Goal: Information Seeking & Learning: Learn about a topic

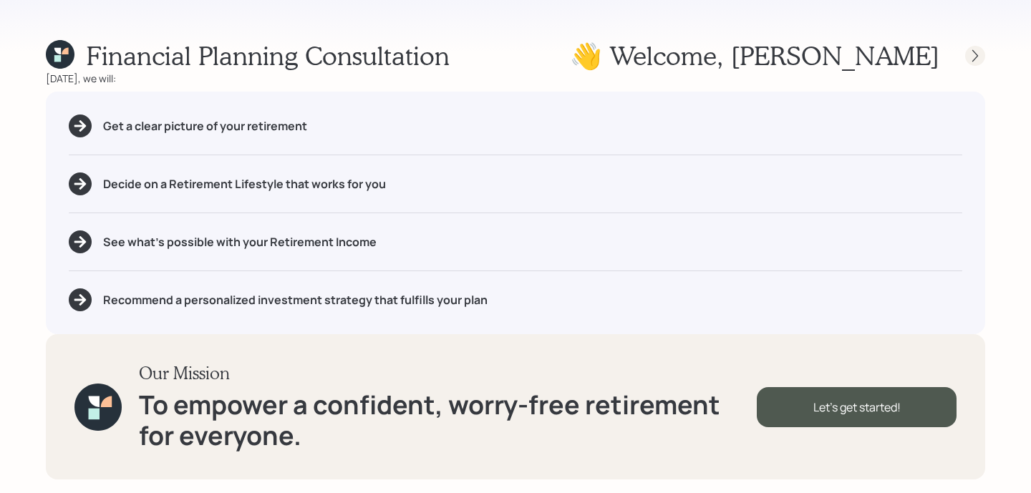
click at [974, 47] on div at bounding box center [975, 56] width 20 height 20
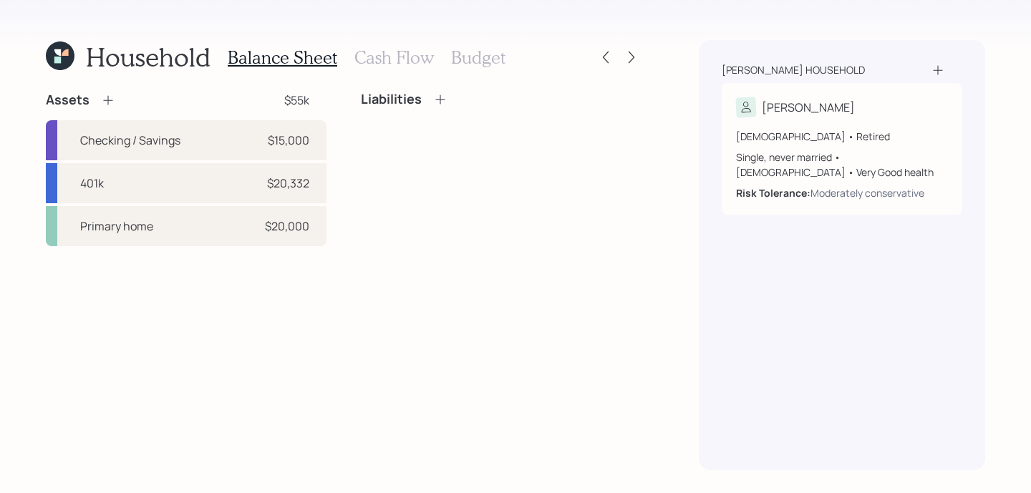
click at [410, 54] on h3 "Cash Flow" at bounding box center [393, 57] width 79 height 21
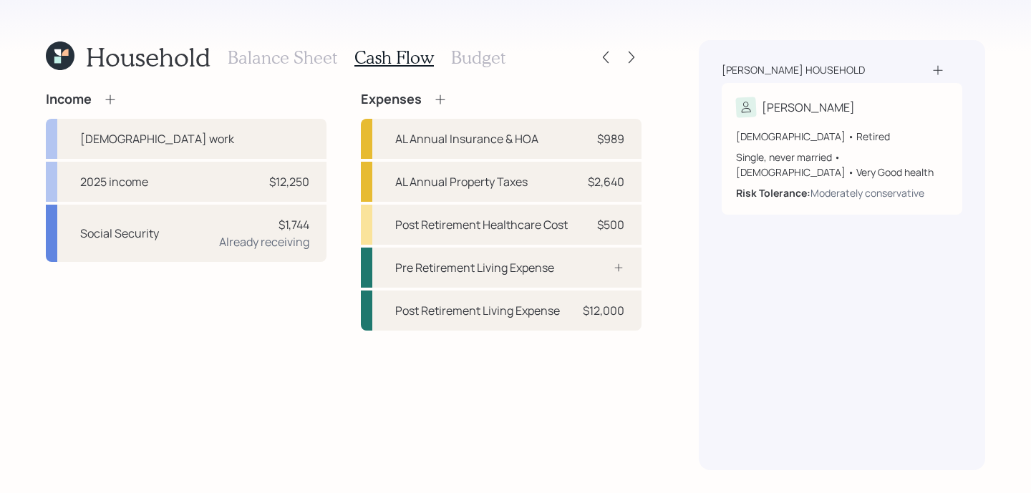
click at [460, 67] on h3 "Budget" at bounding box center [478, 57] width 54 height 21
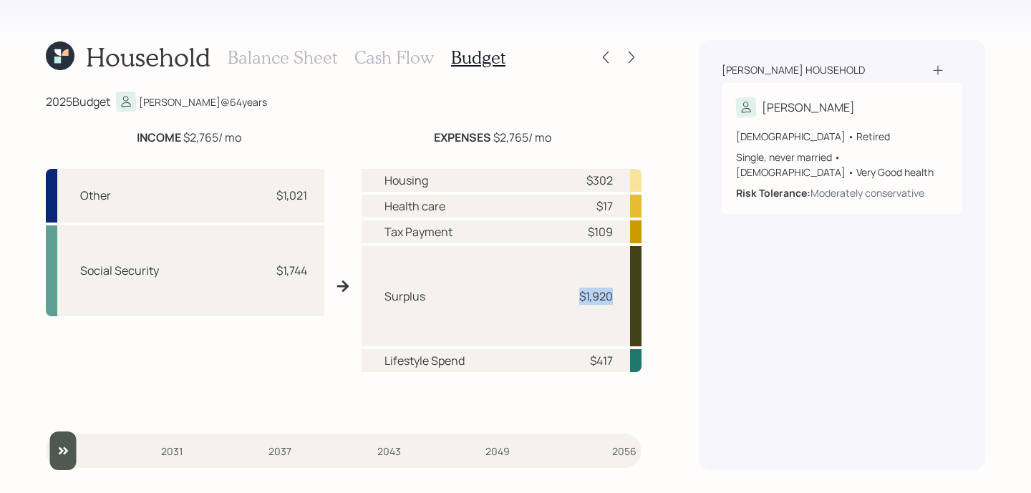
drag, startPoint x: 619, startPoint y: 299, endPoint x: 481, endPoint y: 299, distance: 137.5
click at [481, 299] on div "Surplus $1,920" at bounding box center [502, 296] width 280 height 100
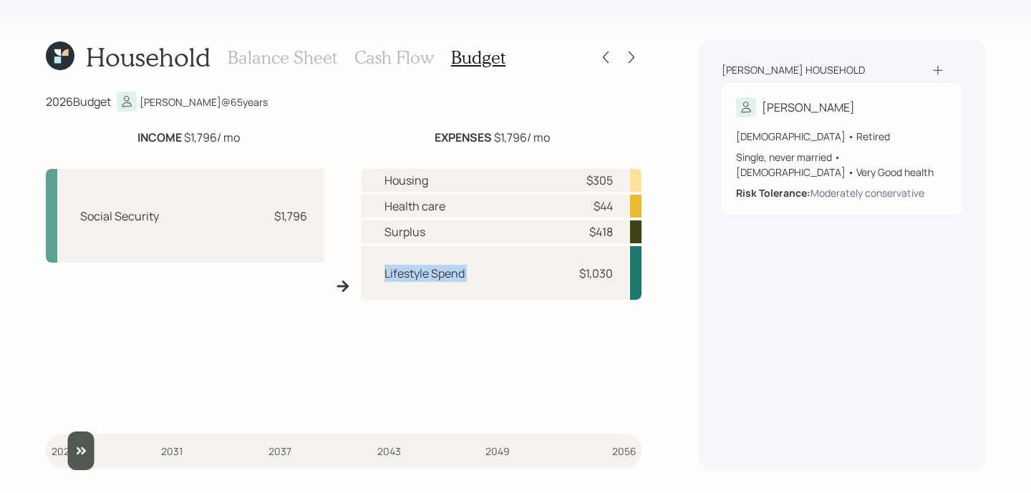
click at [72, 460] on input "slider" at bounding box center [344, 451] width 596 height 39
click at [583, 261] on div "Lifestyle Spend $1,030" at bounding box center [502, 273] width 280 height 54
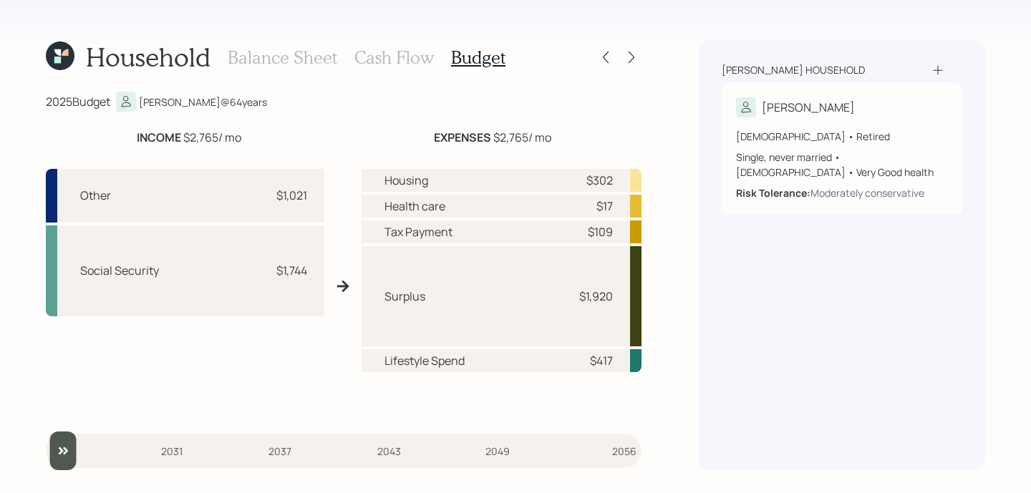
drag, startPoint x: 79, startPoint y: 463, endPoint x: 0, endPoint y: 363, distance: 128.0
type input "2025"
click at [46, 432] on input "slider" at bounding box center [344, 451] width 596 height 39
click at [630, 46] on div "Household Balance Sheet Cash Flow Budget" at bounding box center [344, 57] width 596 height 34
click at [632, 54] on icon at bounding box center [632, 58] width 6 height 12
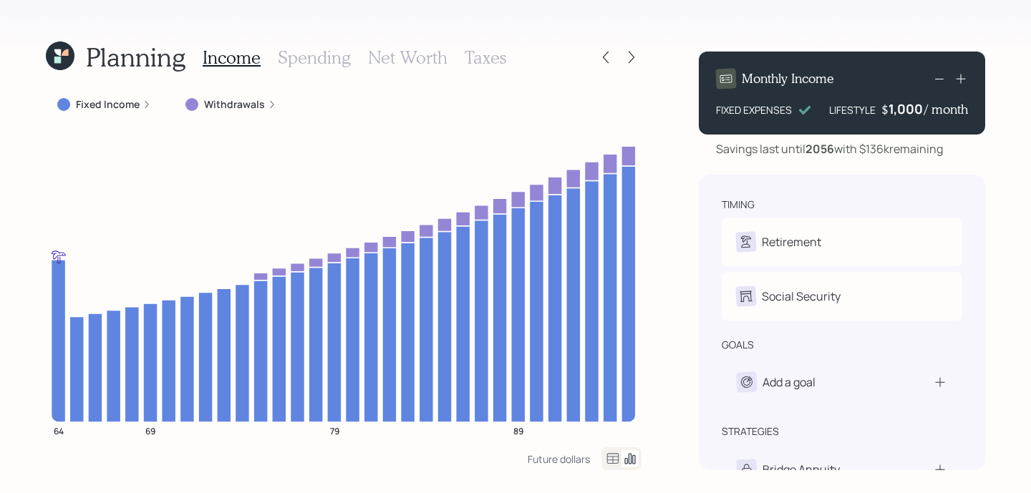
click at [330, 50] on h3 "Spending" at bounding box center [314, 57] width 73 height 21
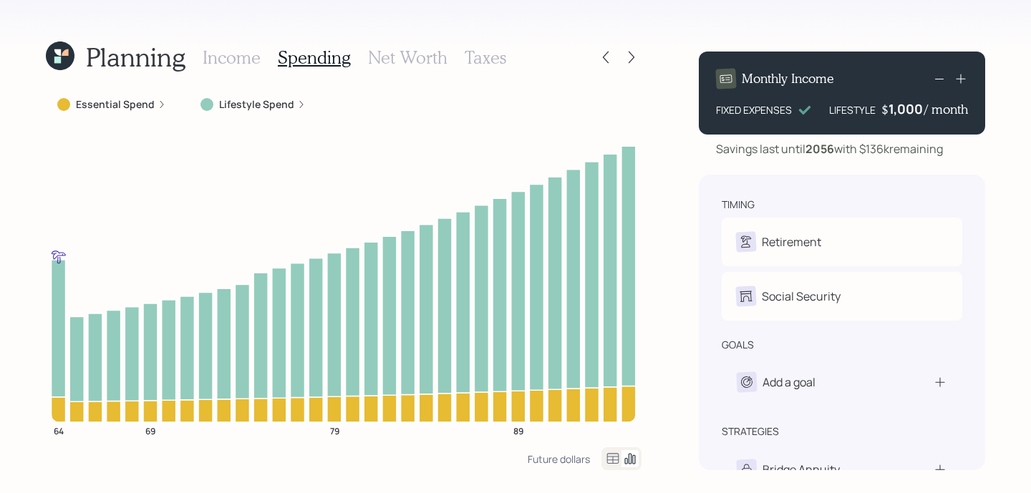
click at [614, 458] on icon at bounding box center [612, 458] width 17 height 17
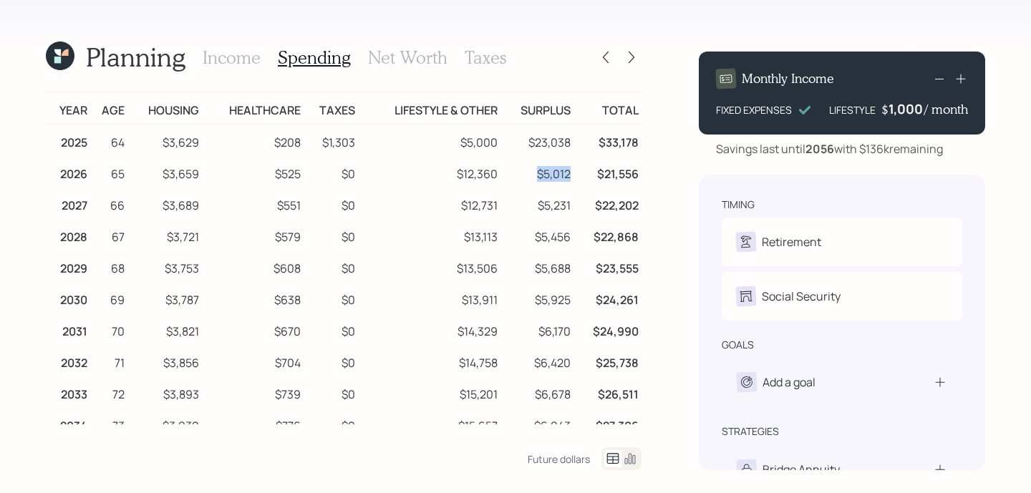
drag, startPoint x: 570, startPoint y: 176, endPoint x: 496, endPoint y: 173, distance: 74.5
click at [496, 173] on tr "2026 65 $3,659 $525 $0 $12,360 $5,012 $21,556" at bounding box center [344, 172] width 596 height 32
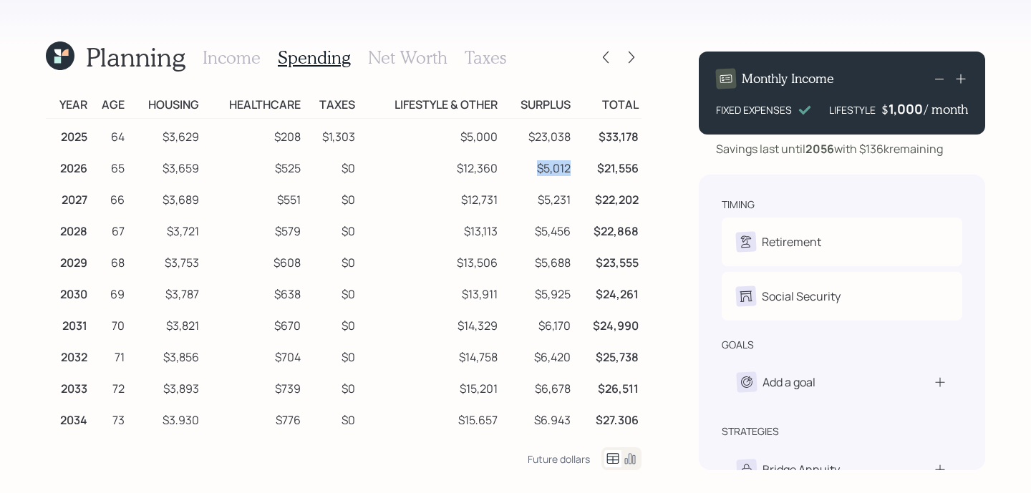
scroll to position [6, 0]
click at [574, 175] on td "$5,012" at bounding box center [537, 166] width 73 height 32
click at [548, 127] on td "$23,038" at bounding box center [537, 134] width 73 height 32
drag, startPoint x: 587, startPoint y: 167, endPoint x: 57, endPoint y: 165, distance: 530.7
click at [57, 165] on tr "2026 65 $3,659 $525 $0 $12,360 $5,012 $21,556" at bounding box center [344, 166] width 596 height 32
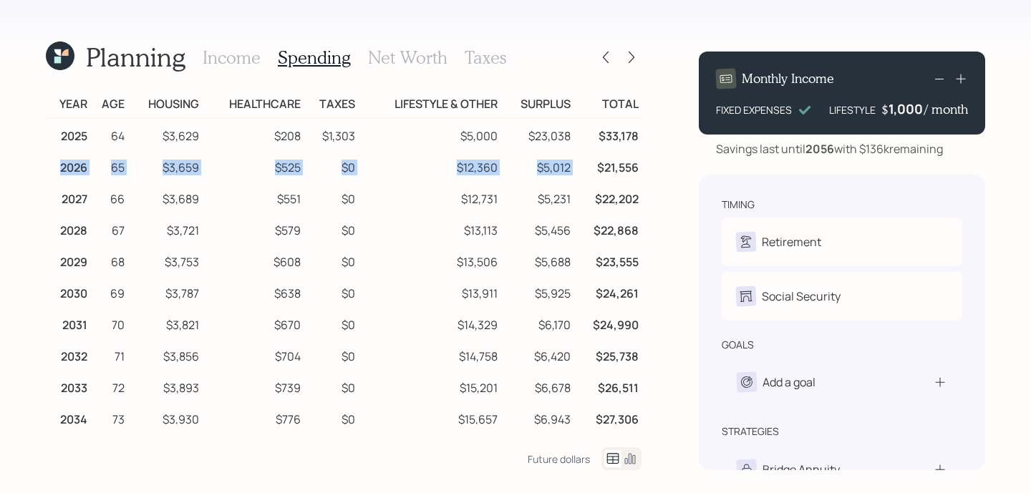
click at [87, 168] on td "2026" at bounding box center [68, 166] width 44 height 32
drag, startPoint x: 212, startPoint y: 167, endPoint x: 120, endPoint y: 167, distance: 92.4
click at [120, 167] on tr "2026 65 $3,659 $525 $0 $12,360 $5,012 $21,556" at bounding box center [344, 166] width 596 height 32
click at [188, 179] on td "$3,659" at bounding box center [164, 166] width 74 height 32
drag, startPoint x: 306, startPoint y: 164, endPoint x: 264, endPoint y: 171, distance: 42.9
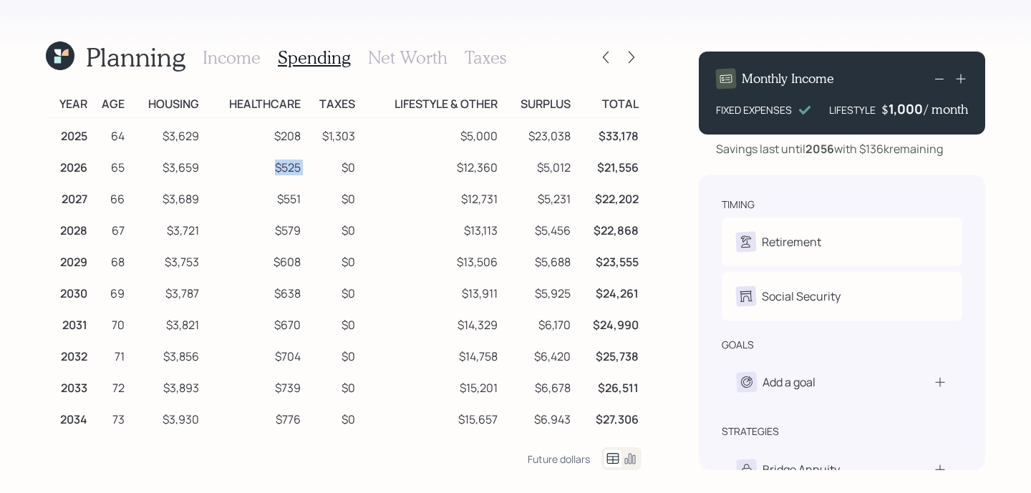
click at [264, 171] on tr "2026 65 $3,659 $525 $0 $12,360 $5,012 $21,556" at bounding box center [344, 166] width 596 height 32
drag, startPoint x: 505, startPoint y: 169, endPoint x: 407, endPoint y: 169, distance: 97.4
click at [407, 169] on tr "2026 65 $3,659 $525 $0 $12,360 $5,012 $21,556" at bounding box center [344, 166] width 596 height 32
drag, startPoint x: 577, startPoint y: 167, endPoint x: 488, endPoint y: 167, distance: 88.8
click at [488, 167] on tr "2026 65 $3,659 $525 $0 $12,360 $5,012 $21,556" at bounding box center [344, 166] width 596 height 32
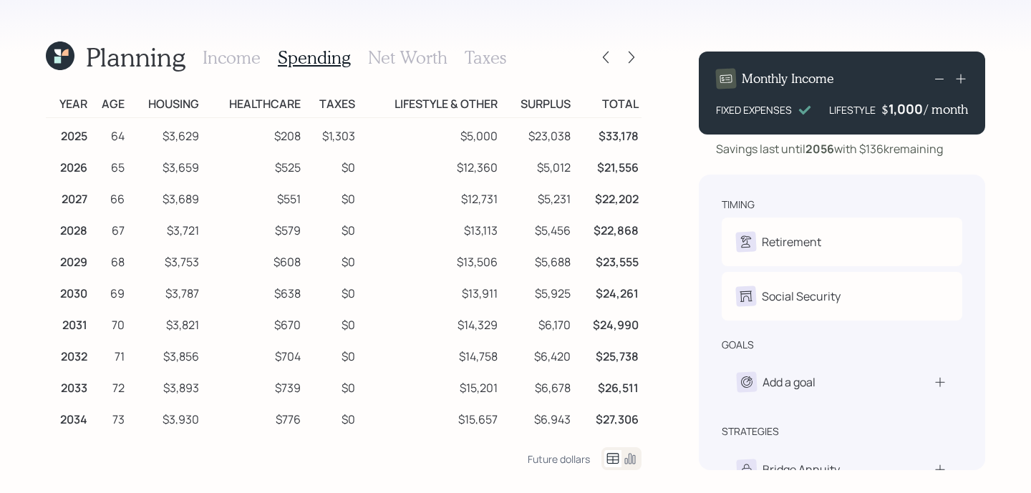
click at [535, 167] on td "$5,012" at bounding box center [537, 166] width 73 height 32
click at [552, 172] on td "$5,012" at bounding box center [537, 166] width 73 height 32
drag, startPoint x: 535, startPoint y: 168, endPoint x: 598, endPoint y: 170, distance: 63.0
click at [598, 170] on tr "2026 65 $3,659 $525 $0 $12,360 $5,012 $21,556" at bounding box center [344, 166] width 596 height 32
click at [598, 170] on td "$21,556" at bounding box center [608, 166] width 68 height 32
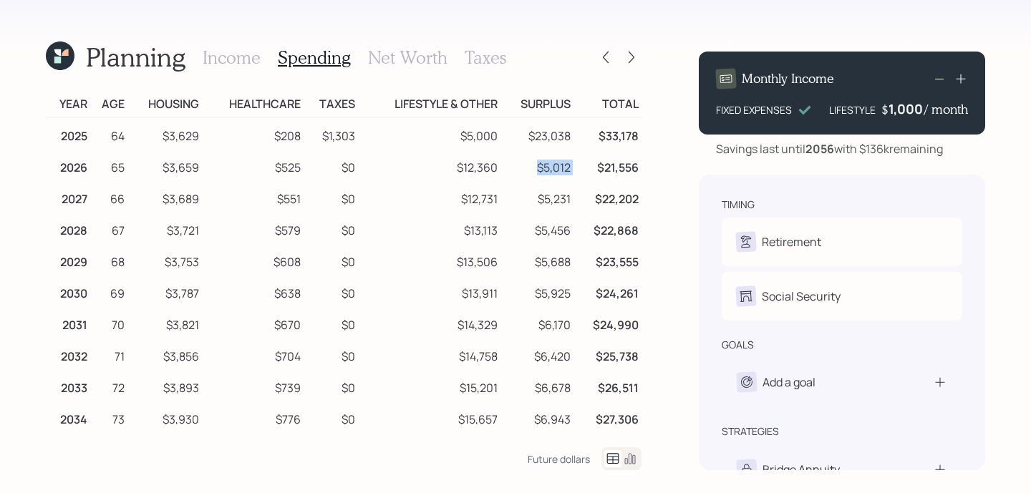
drag, startPoint x: 595, startPoint y: 172, endPoint x: 541, endPoint y: 170, distance: 54.5
click at [541, 170] on tr "2026 65 $3,659 $525 $0 $12,360 $5,012 $21,556" at bounding box center [344, 166] width 596 height 32
click at [597, 58] on div at bounding box center [606, 57] width 20 height 20
